Goal: Task Accomplishment & Management: Manage account settings

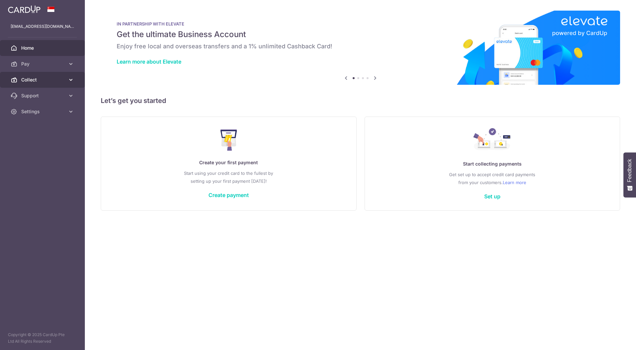
click at [50, 79] on span "Collect" at bounding box center [43, 80] width 44 height 7
click at [37, 94] on span "Dashboard" at bounding box center [43, 95] width 44 height 7
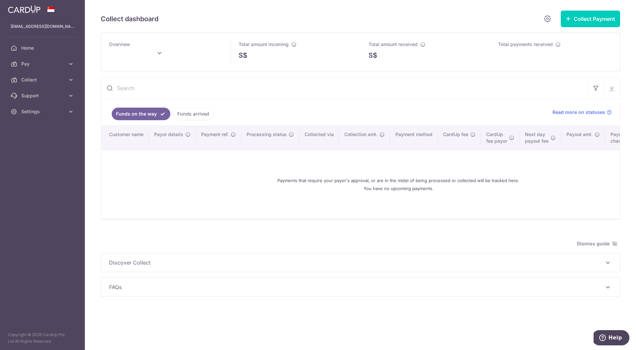
type input "September 2025"
